Goal: Information Seeking & Learning: Learn about a topic

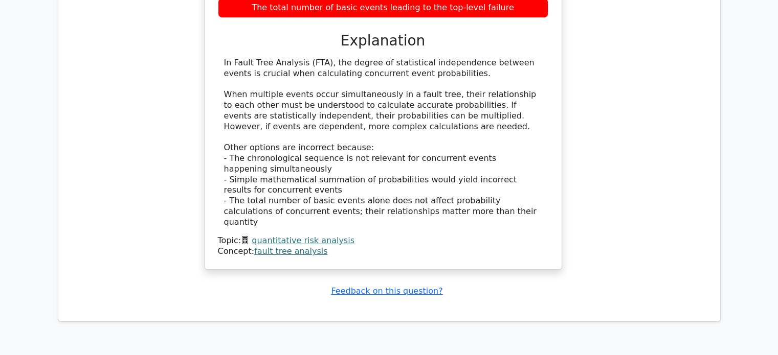
scroll to position [3728, 0]
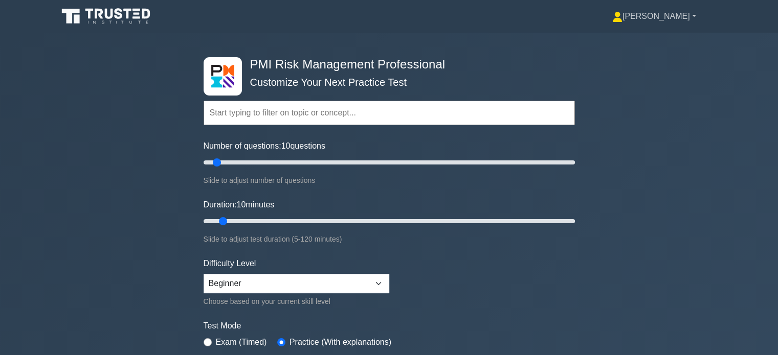
click at [622, 21] on icon at bounding box center [616, 20] width 9 height 4
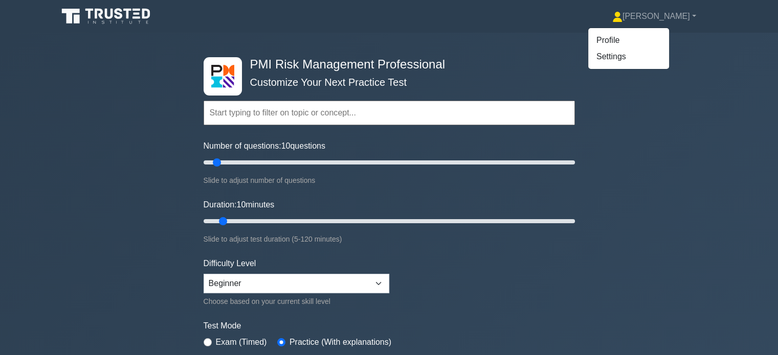
click at [637, 34] on link "Profile" at bounding box center [628, 40] width 81 height 16
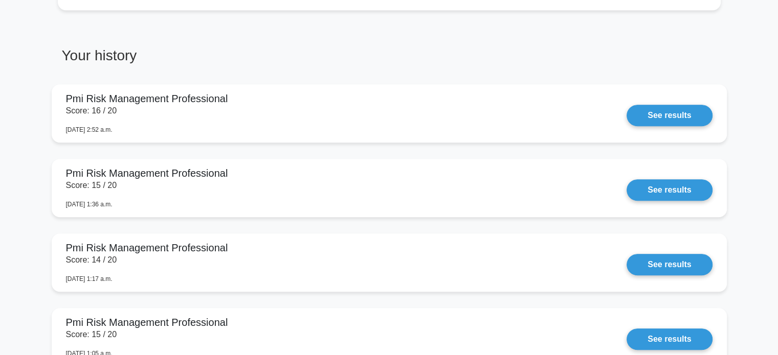
scroll to position [521, 0]
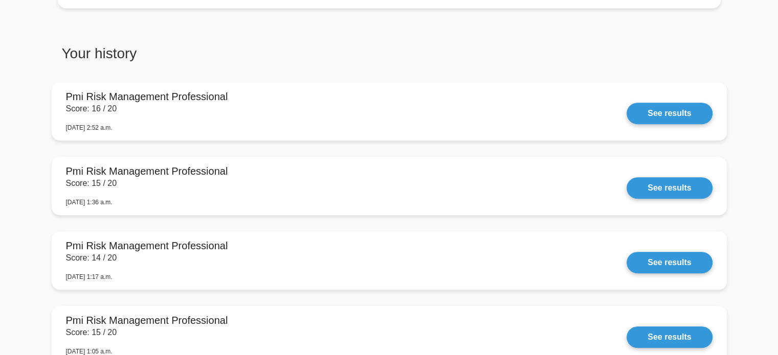
click at [654, 187] on link "See results" at bounding box center [668, 187] width 85 height 21
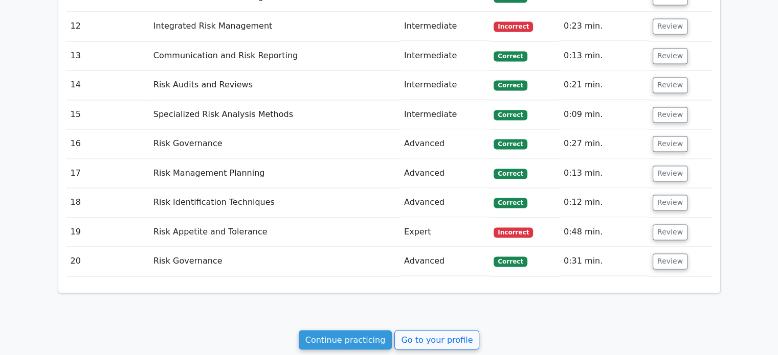
scroll to position [1782, 0]
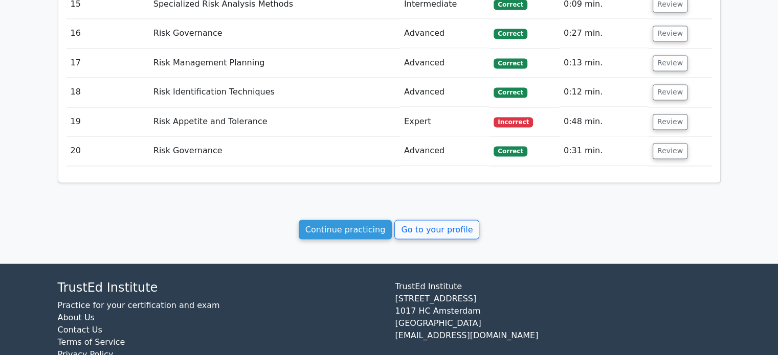
click at [337, 220] on link "Continue practicing" at bounding box center [346, 229] width 94 height 19
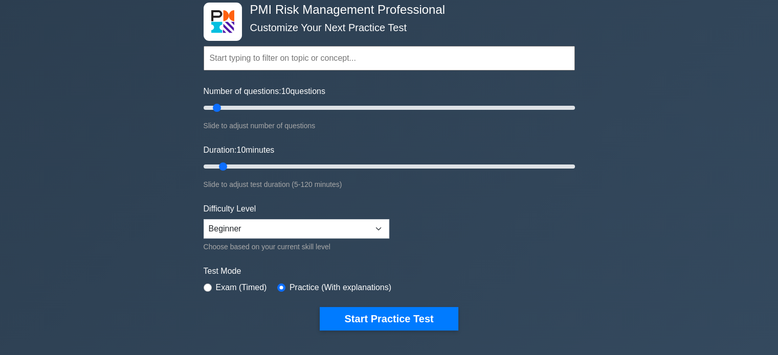
scroll to position [90, 0]
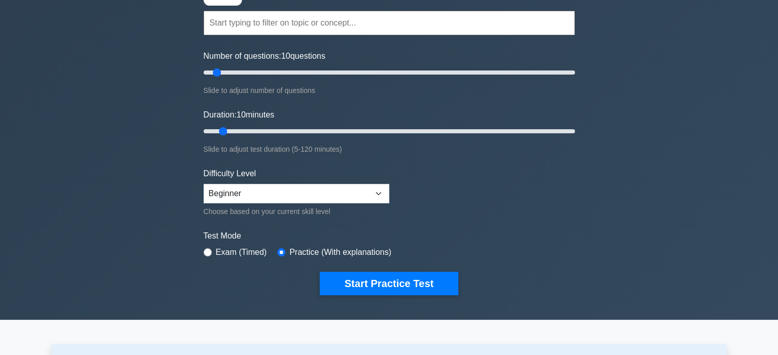
click at [348, 290] on button "Start Practice Test" at bounding box center [389, 284] width 138 height 24
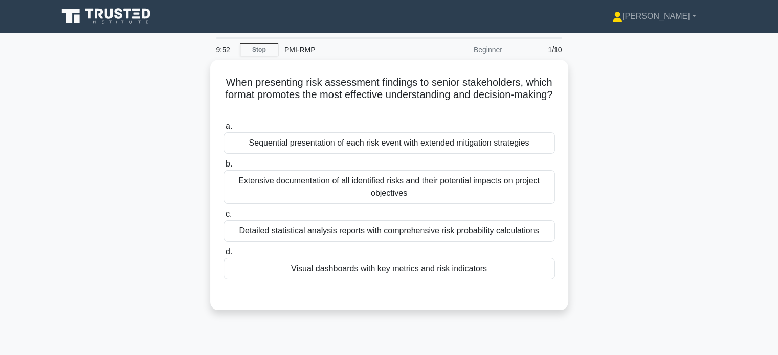
click at [249, 275] on div "Visual dashboards with key metrics and risk indicators" at bounding box center [388, 268] width 331 height 21
click at [223, 256] on input "d. Visual dashboards with key metrics and risk indicators" at bounding box center [223, 252] width 0 height 7
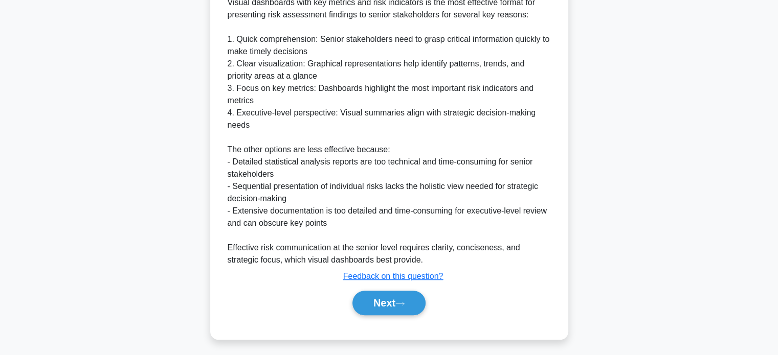
click at [370, 297] on button "Next" at bounding box center [388, 303] width 73 height 25
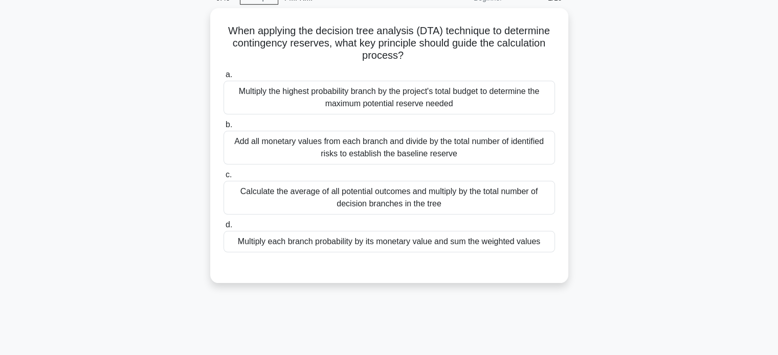
scroll to position [51, 0]
click at [256, 238] on div "Multiply each branch probability by its monetary value and sum the weighted val…" at bounding box center [388, 242] width 331 height 21
click at [223, 229] on input "d. Multiply each branch probability by its monetary value and sum the weighted …" at bounding box center [223, 225] width 0 height 7
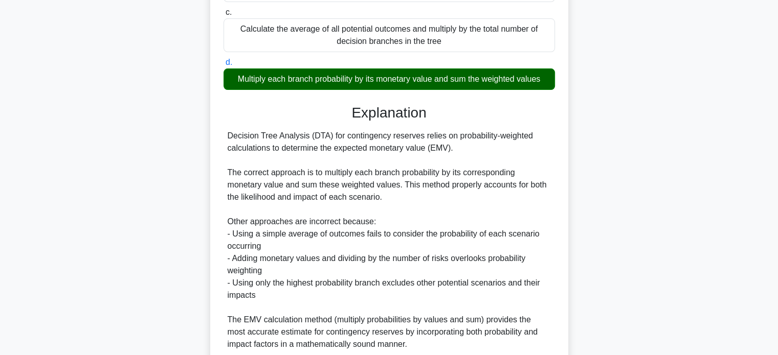
scroll to position [299, 0]
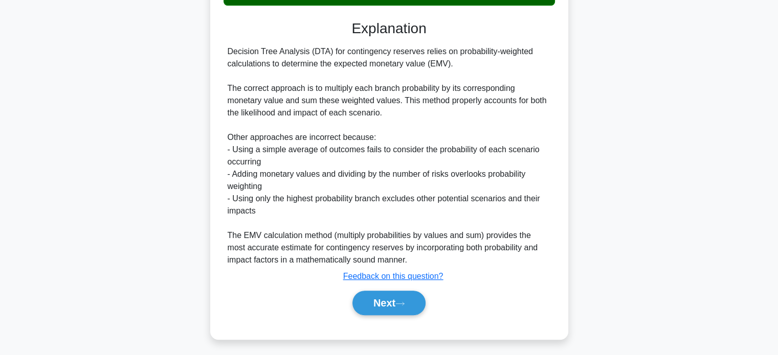
click at [358, 306] on button "Next" at bounding box center [388, 303] width 73 height 25
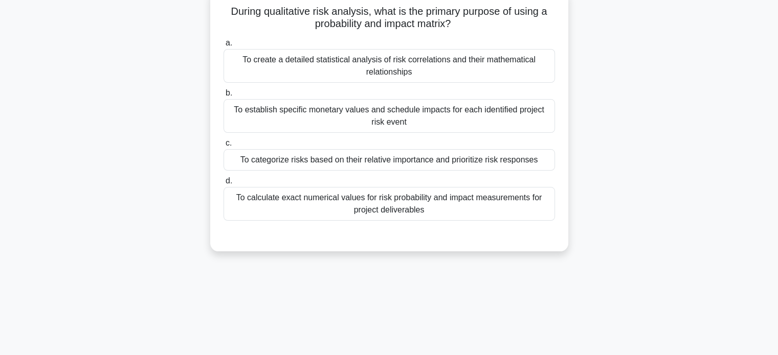
scroll to position [65, 0]
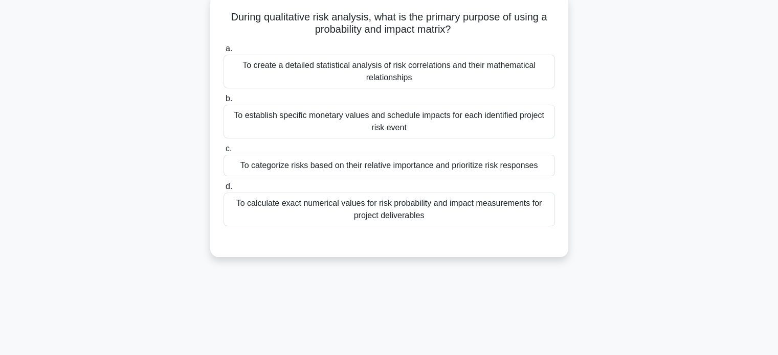
click at [259, 168] on div "To categorize risks based on their relative importance and prioritize risk resp…" at bounding box center [388, 165] width 331 height 21
click at [223, 152] on input "c. To categorize risks based on their relative importance and prioritize risk r…" at bounding box center [223, 149] width 0 height 7
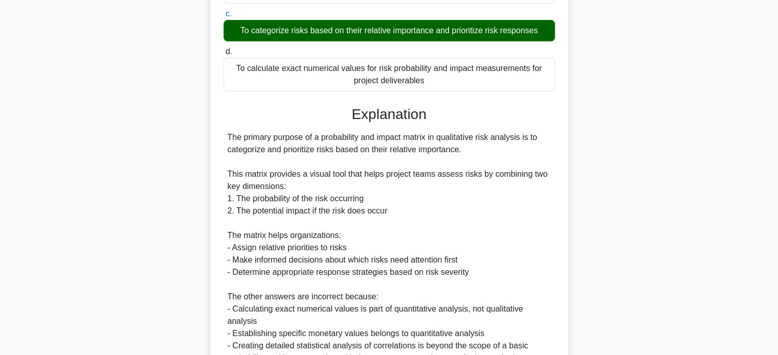
scroll to position [299, 0]
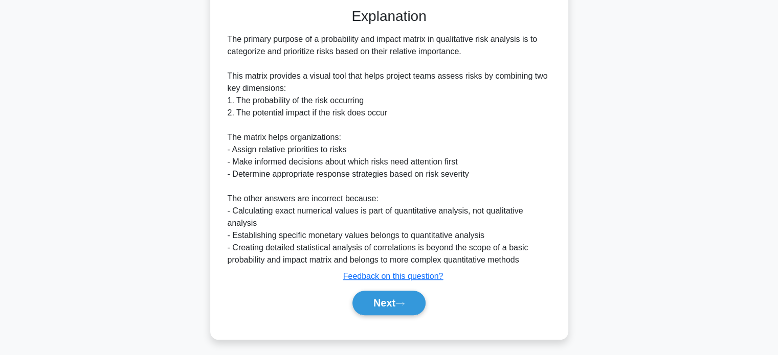
click at [370, 307] on button "Next" at bounding box center [388, 303] width 73 height 25
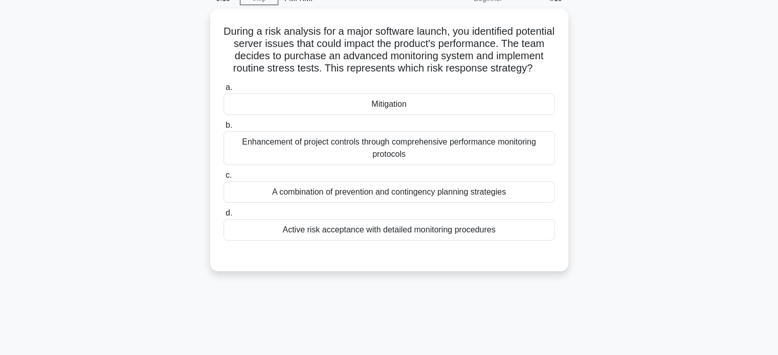
scroll to position [52, 0]
click at [272, 114] on div "Mitigation" at bounding box center [388, 103] width 331 height 21
click at [223, 90] on input "a. Mitigation" at bounding box center [223, 86] width 0 height 7
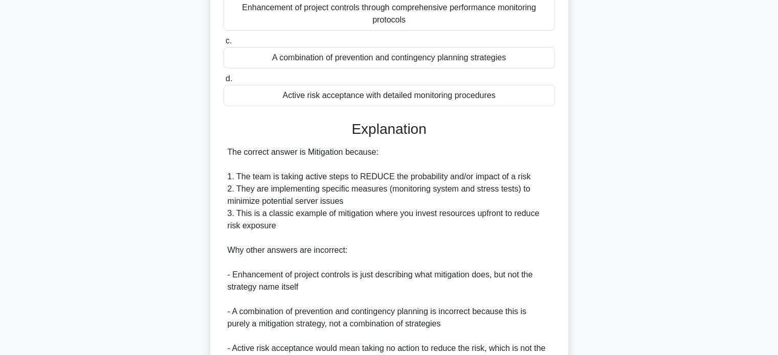
scroll to position [348, 0]
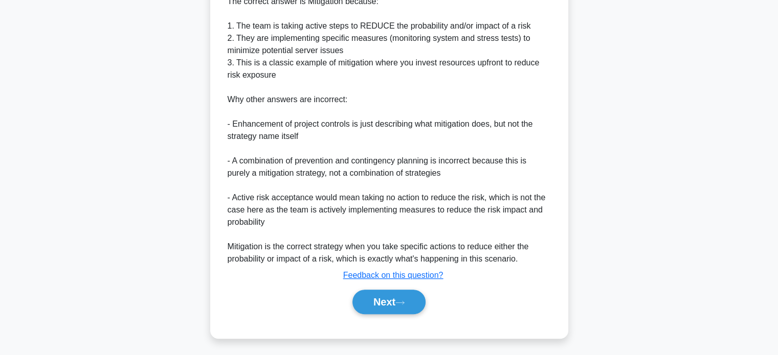
click at [373, 301] on button "Next" at bounding box center [388, 302] width 73 height 25
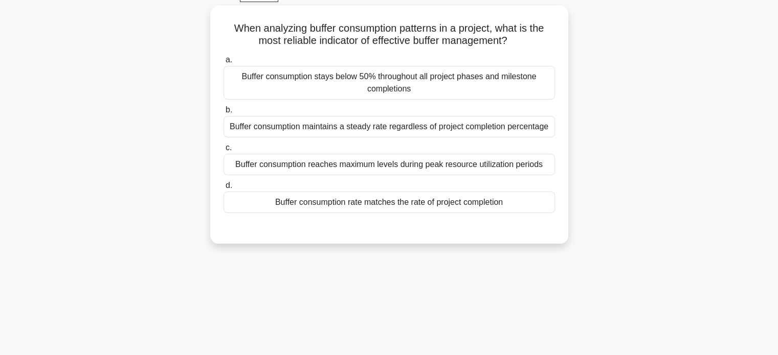
scroll to position [53, 0]
click at [282, 202] on div "Buffer consumption rate matches the rate of project completion" at bounding box center [388, 203] width 331 height 21
click at [223, 190] on input "d. Buffer consumption rate matches the rate of project completion" at bounding box center [223, 187] width 0 height 7
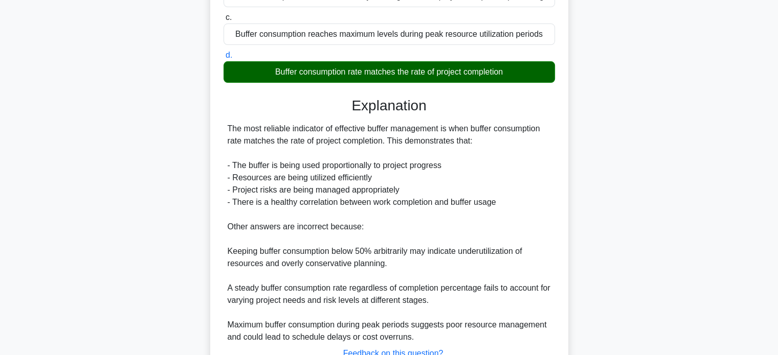
scroll to position [262, 0]
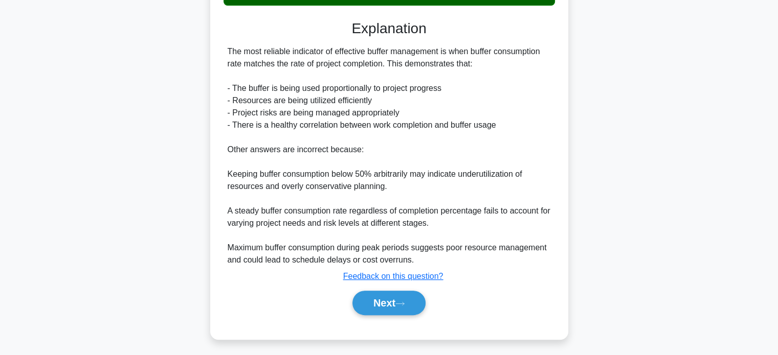
click at [368, 294] on button "Next" at bounding box center [388, 303] width 73 height 25
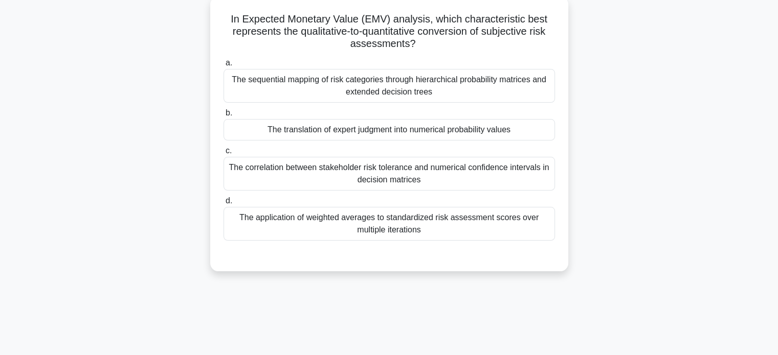
scroll to position [63, 0]
click at [267, 222] on div "The application of weighted averages to standardized risk assessment scores ove…" at bounding box center [388, 224] width 331 height 34
click at [223, 205] on input "d. The application of weighted averages to standardized risk assessment scores …" at bounding box center [223, 201] width 0 height 7
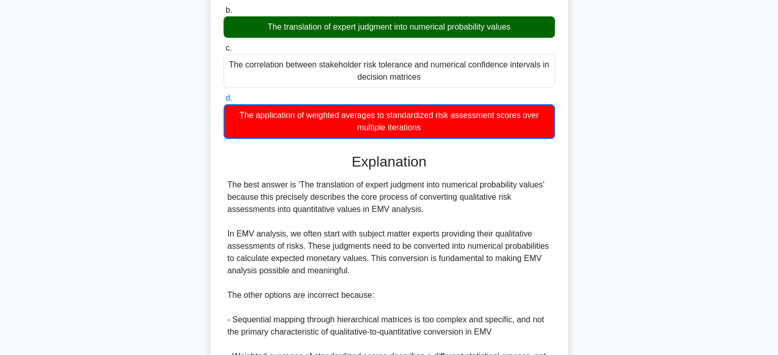
scroll to position [324, 0]
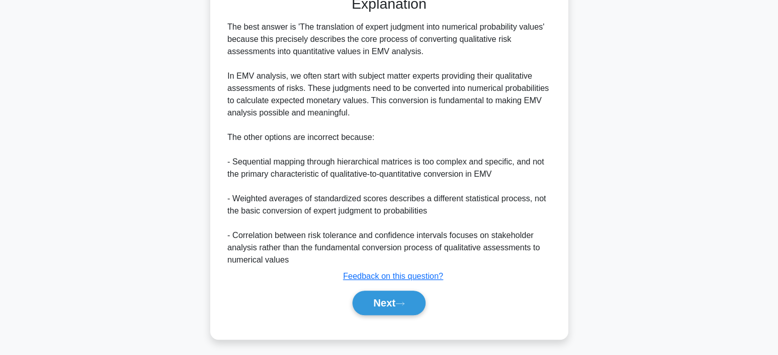
click at [369, 303] on button "Next" at bounding box center [388, 303] width 73 height 25
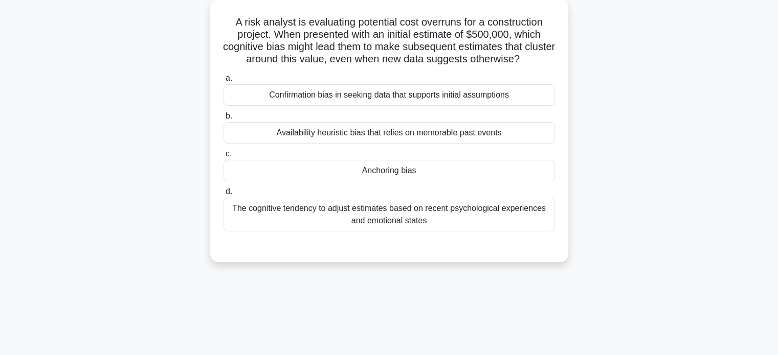
scroll to position [58, 0]
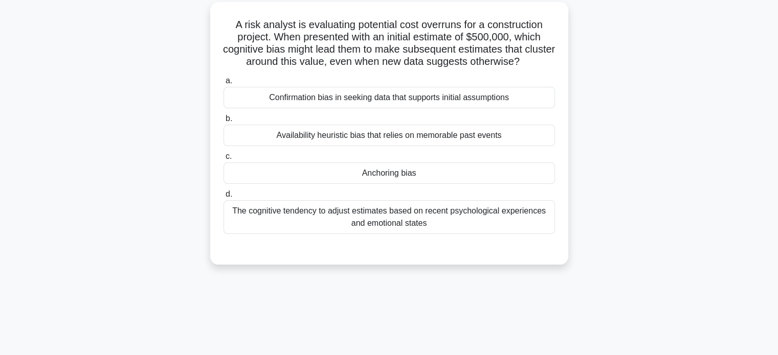
click at [262, 173] on div "Anchoring bias" at bounding box center [388, 173] width 331 height 21
click at [223, 160] on input "c. Anchoring bias" at bounding box center [223, 156] width 0 height 7
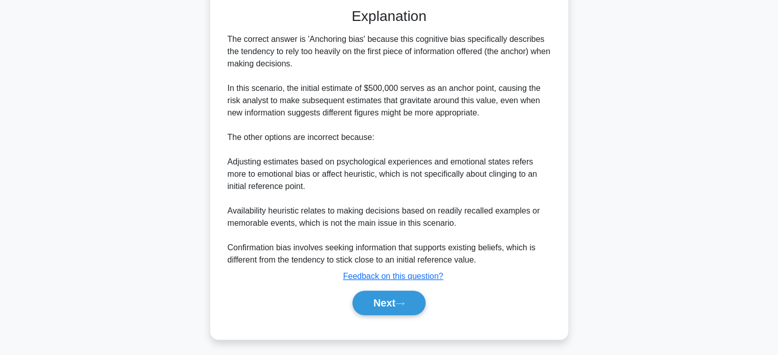
click at [371, 305] on button "Next" at bounding box center [388, 303] width 73 height 25
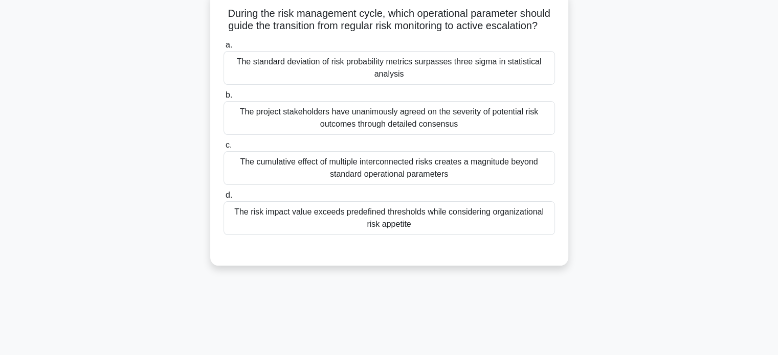
scroll to position [67, 0]
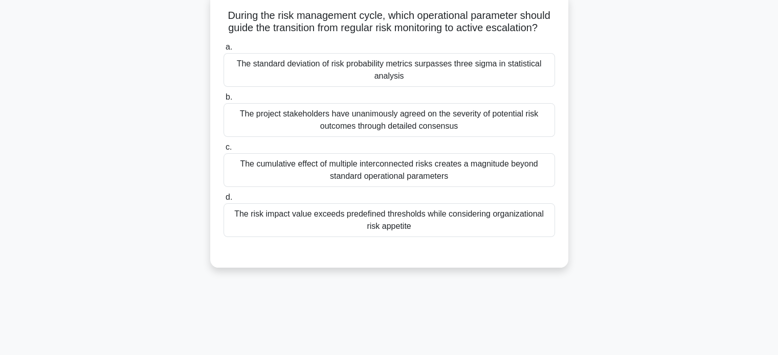
click at [262, 230] on div "The risk impact value exceeds predefined thresholds while considering organizat…" at bounding box center [388, 220] width 331 height 34
click at [223, 201] on input "d. The risk impact value exceeds predefined thresholds while considering organi…" at bounding box center [223, 197] width 0 height 7
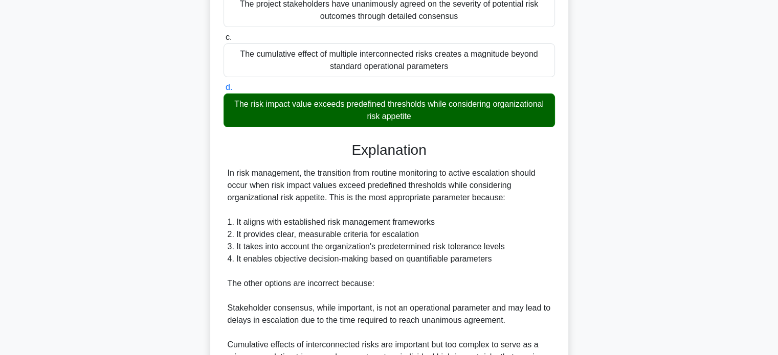
scroll to position [335, 0]
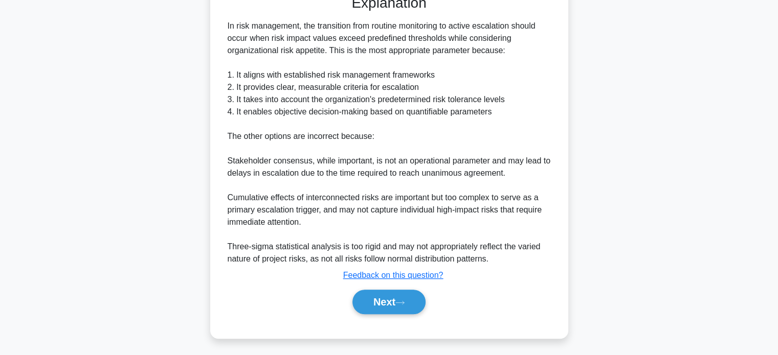
click at [364, 304] on button "Next" at bounding box center [388, 302] width 73 height 25
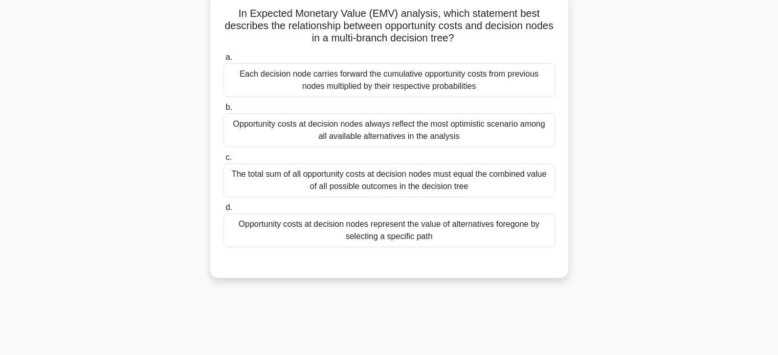
scroll to position [67, 0]
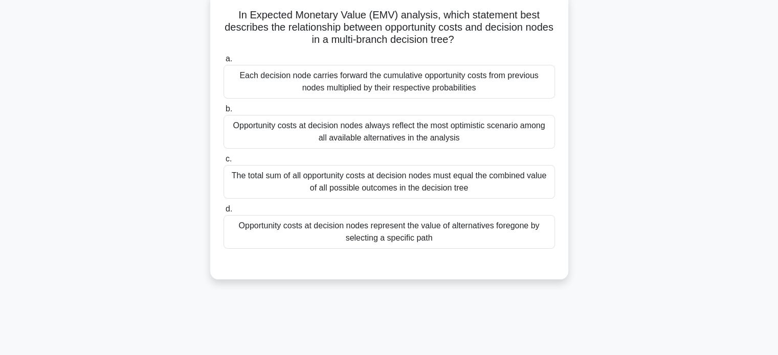
click at [270, 79] on div "Each decision node carries forward the cumulative opportunity costs from previo…" at bounding box center [388, 82] width 331 height 34
click at [223, 62] on input "a. Each decision node carries forward the cumulative opportunity costs from pre…" at bounding box center [223, 59] width 0 height 7
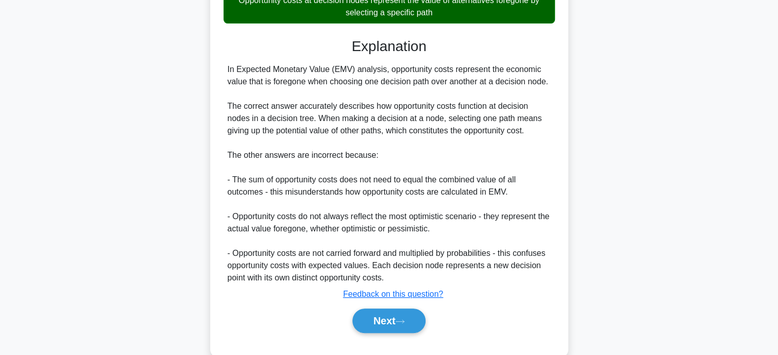
scroll to position [312, 0]
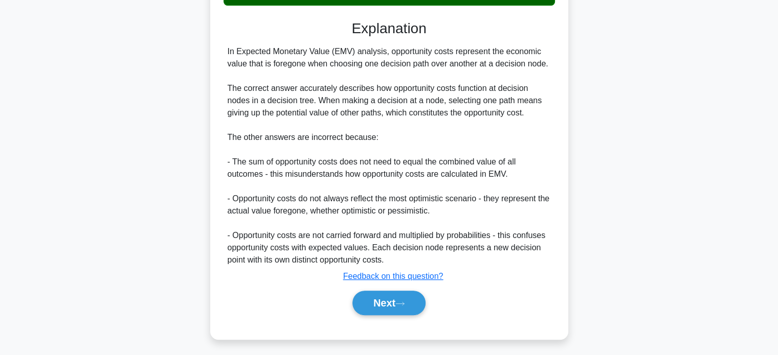
click at [381, 303] on button "Next" at bounding box center [388, 303] width 73 height 25
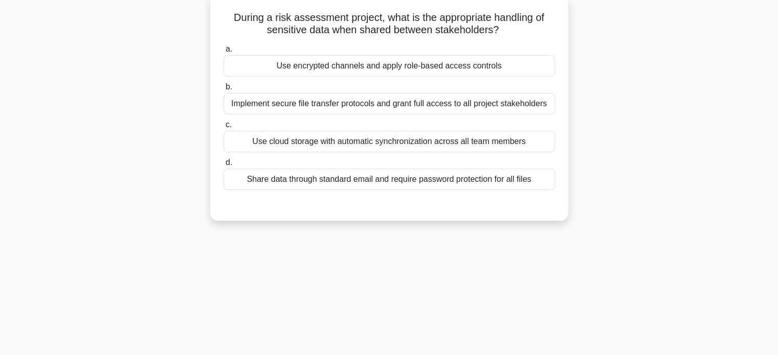
scroll to position [62, 0]
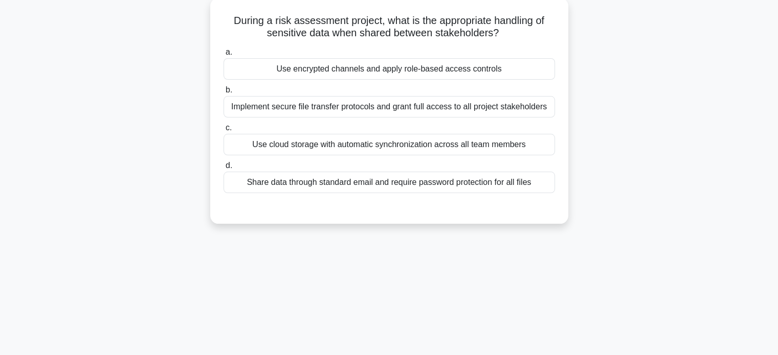
click at [282, 66] on div "Use encrypted channels and apply role-based access controls" at bounding box center [388, 68] width 331 height 21
click at [223, 56] on input "a. Use encrypted channels and apply role-based access controls" at bounding box center [223, 52] width 0 height 7
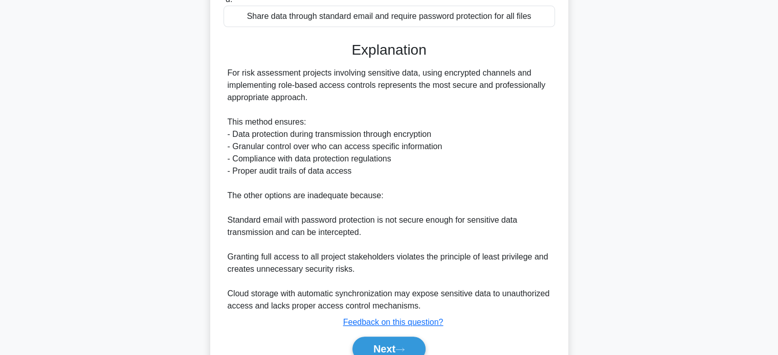
scroll to position [274, 0]
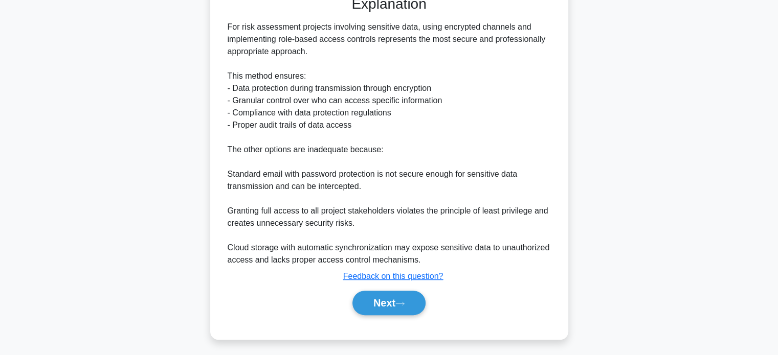
click at [373, 307] on button "Next" at bounding box center [388, 303] width 73 height 25
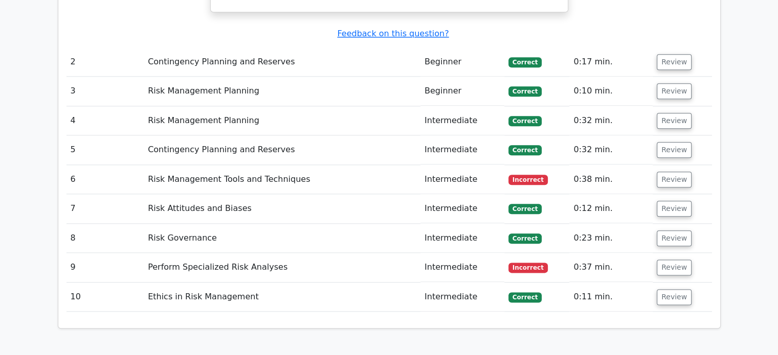
scroll to position [1202, 0]
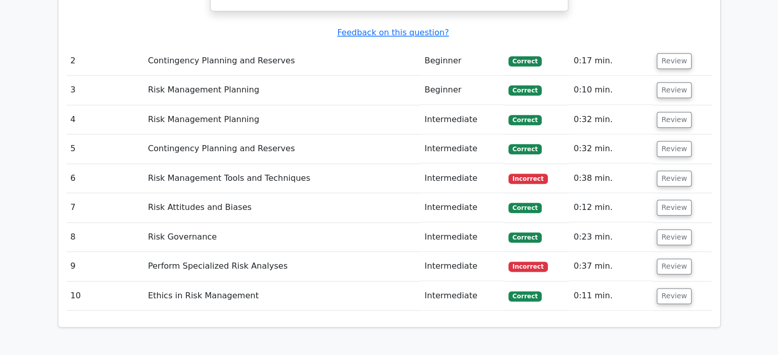
click at [663, 171] on button "Review" at bounding box center [673, 179] width 35 height 16
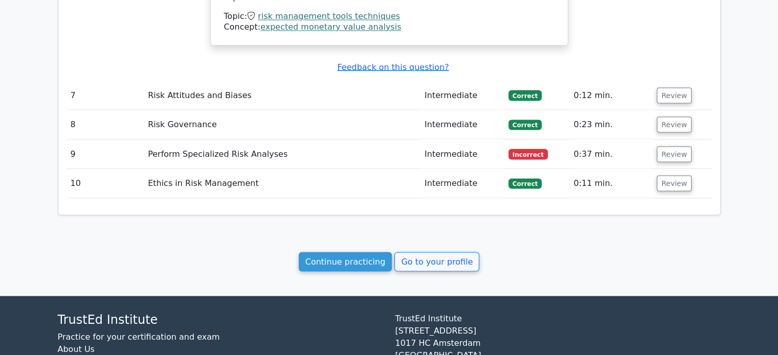
scroll to position [1892, 0]
click at [673, 146] on button "Review" at bounding box center [673, 154] width 35 height 16
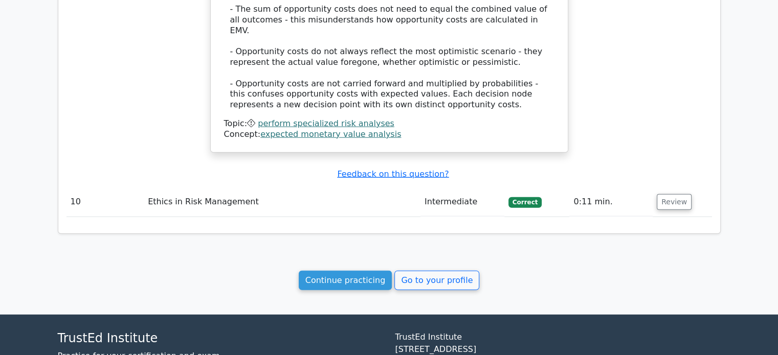
scroll to position [2458, 0]
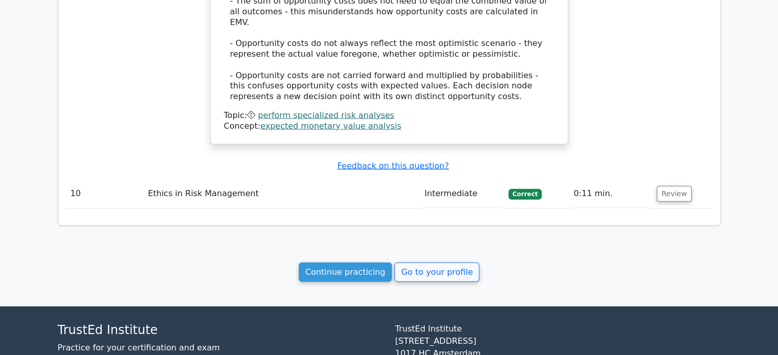
click at [328, 263] on link "Continue practicing" at bounding box center [346, 272] width 94 height 19
